Goal: Task Accomplishment & Management: Manage account settings

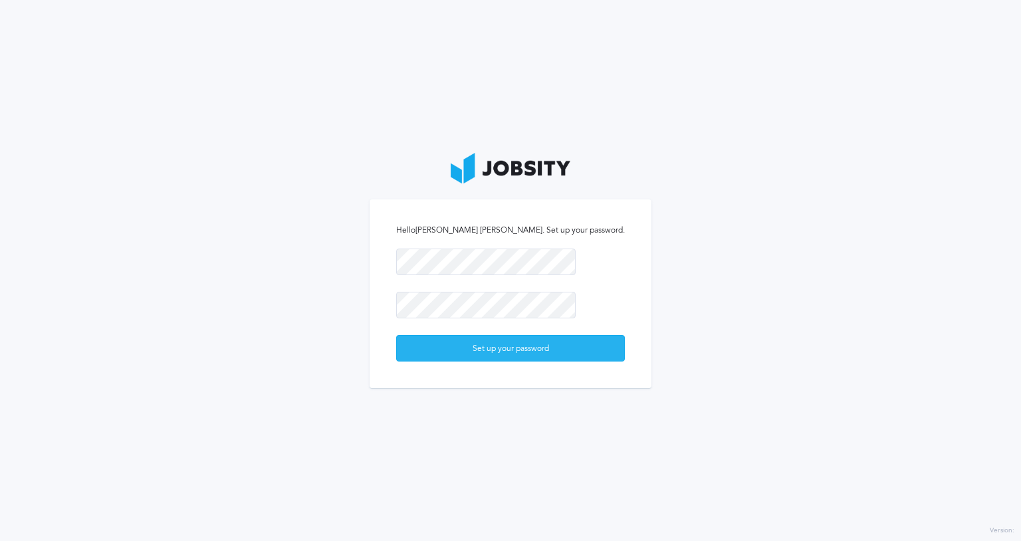
click at [491, 361] on div "Set up your password" at bounding box center [510, 349] width 227 height 27
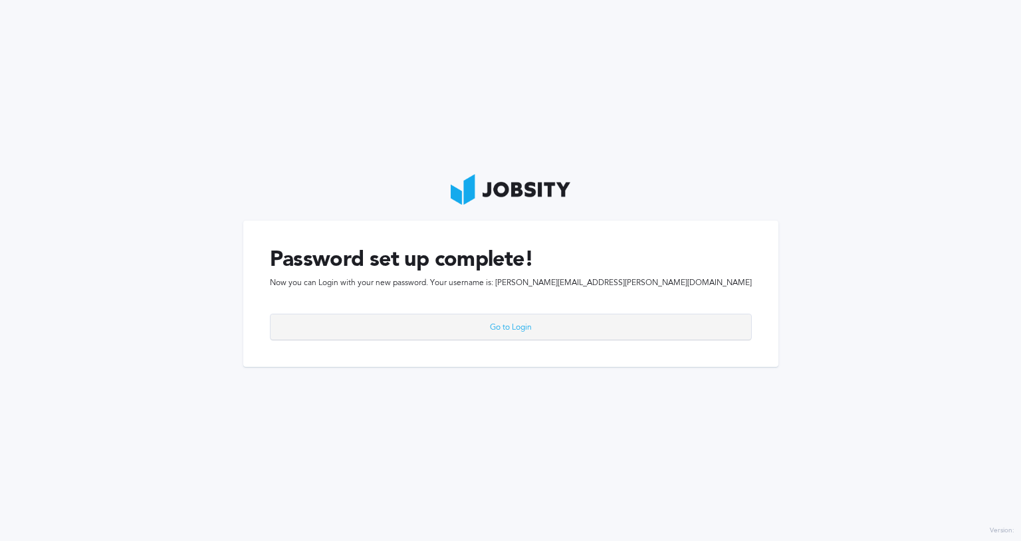
click at [530, 328] on div "Go to Login" at bounding box center [511, 327] width 481 height 27
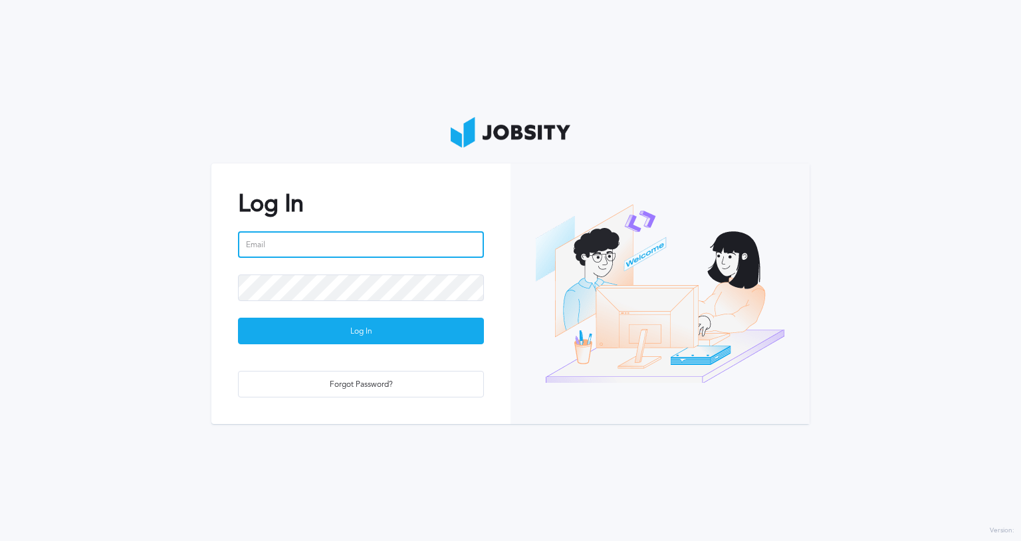
click at [330, 241] on input "email" at bounding box center [361, 244] width 246 height 27
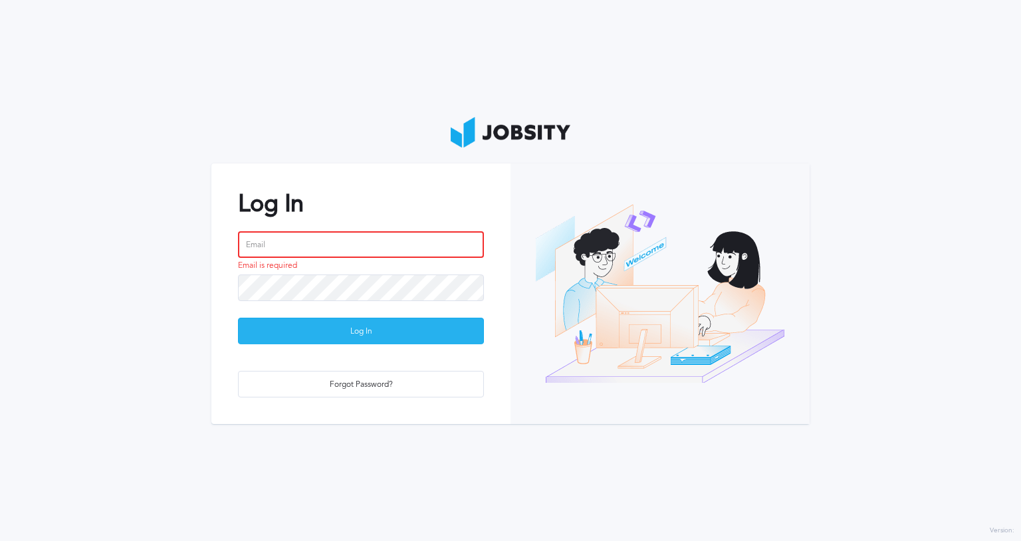
paste input "[PERSON_NAME][EMAIL_ADDRESS][PERSON_NAME][DOMAIN_NAME]"
type input "[PERSON_NAME][EMAIL_ADDRESS][PERSON_NAME][DOMAIN_NAME]"
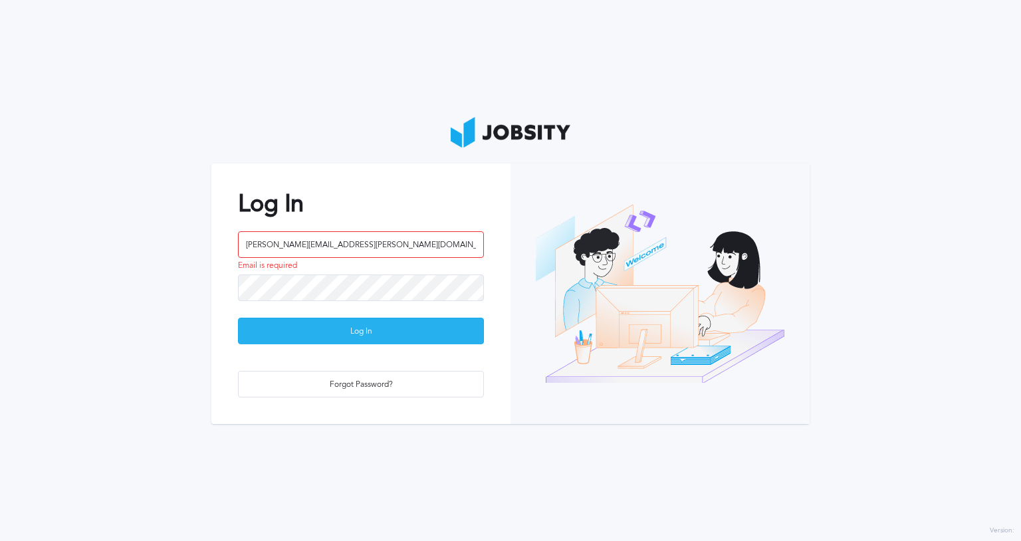
click at [343, 332] on div "Log In" at bounding box center [361, 331] width 245 height 27
